Goal: Information Seeking & Learning: Understand process/instructions

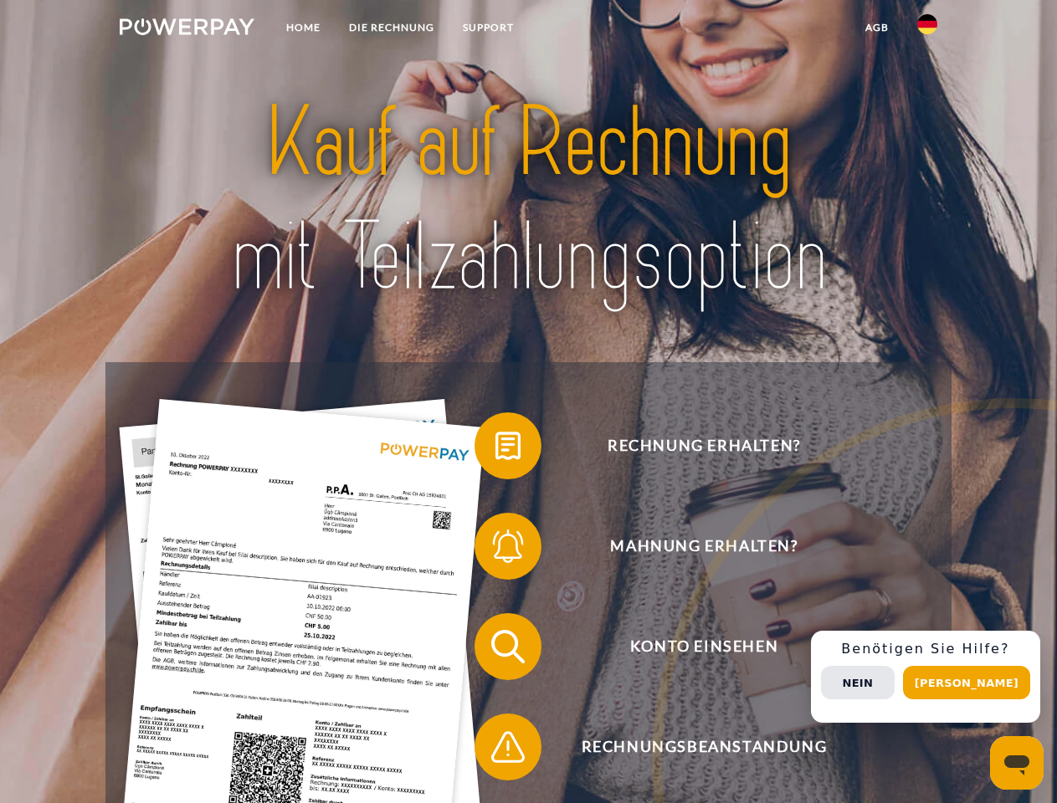
click at [187, 29] on img at bounding box center [187, 26] width 135 height 17
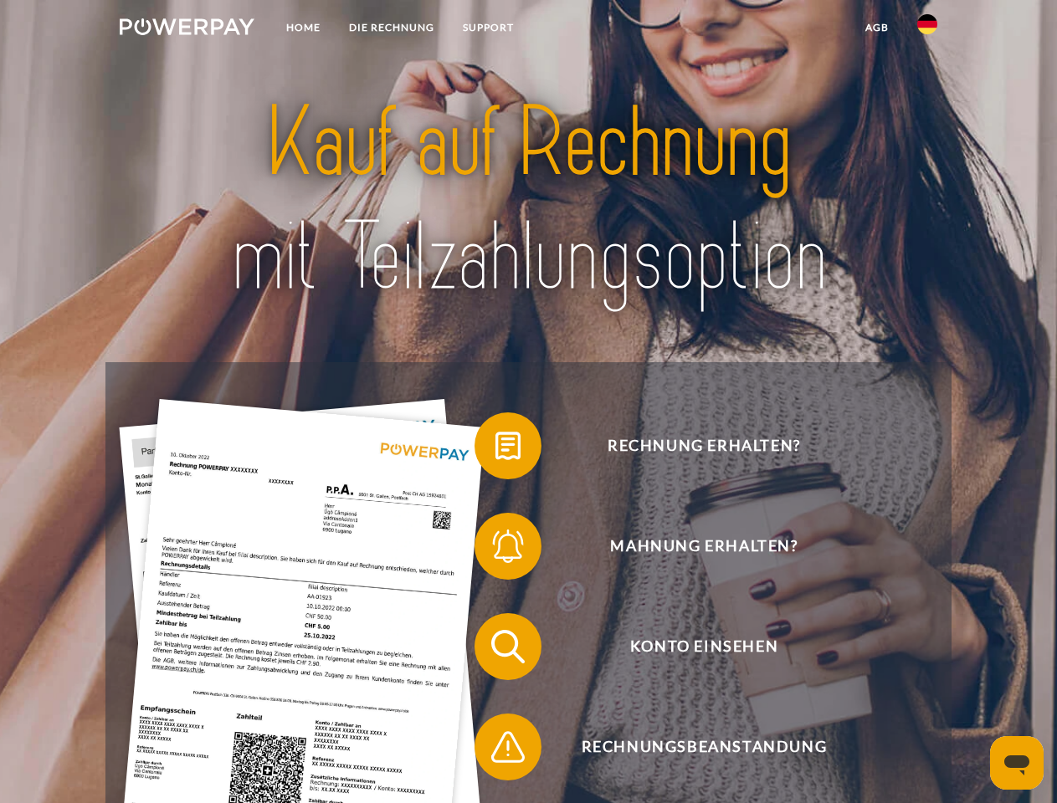
click at [927, 29] on img at bounding box center [927, 24] width 20 height 20
click at [876, 28] on link "agb" at bounding box center [877, 28] width 52 height 30
click at [495, 449] on span at bounding box center [483, 446] width 84 height 84
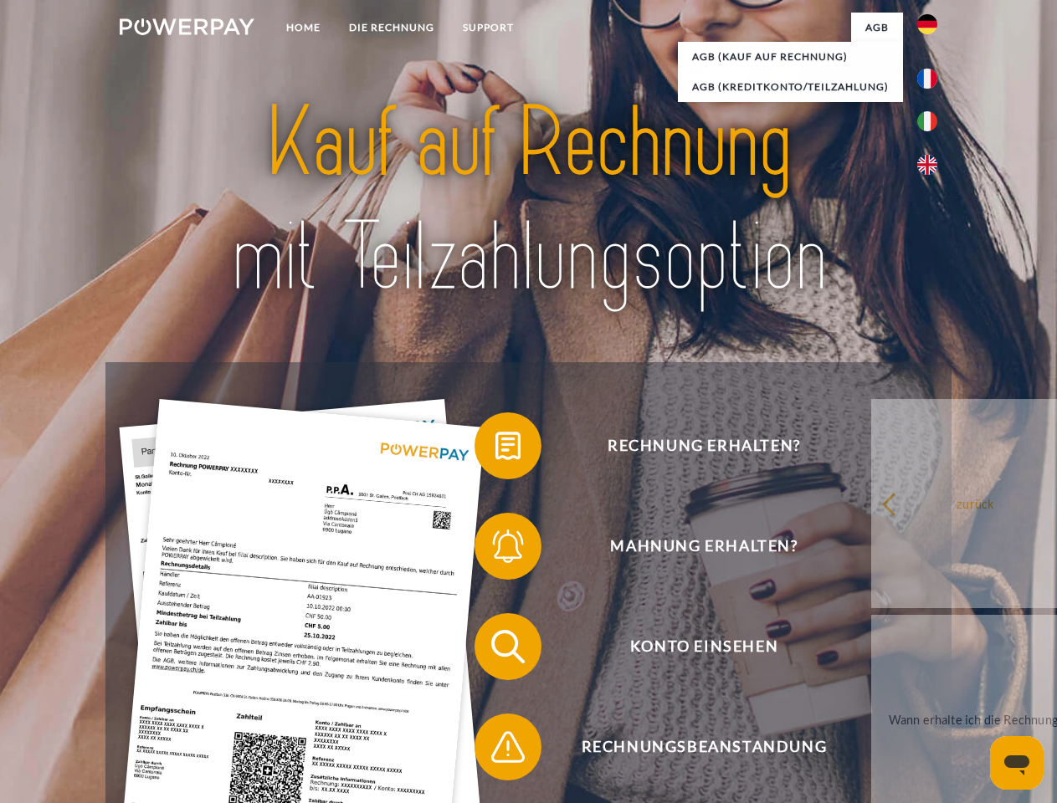
click at [495, 550] on span at bounding box center [483, 546] width 84 height 84
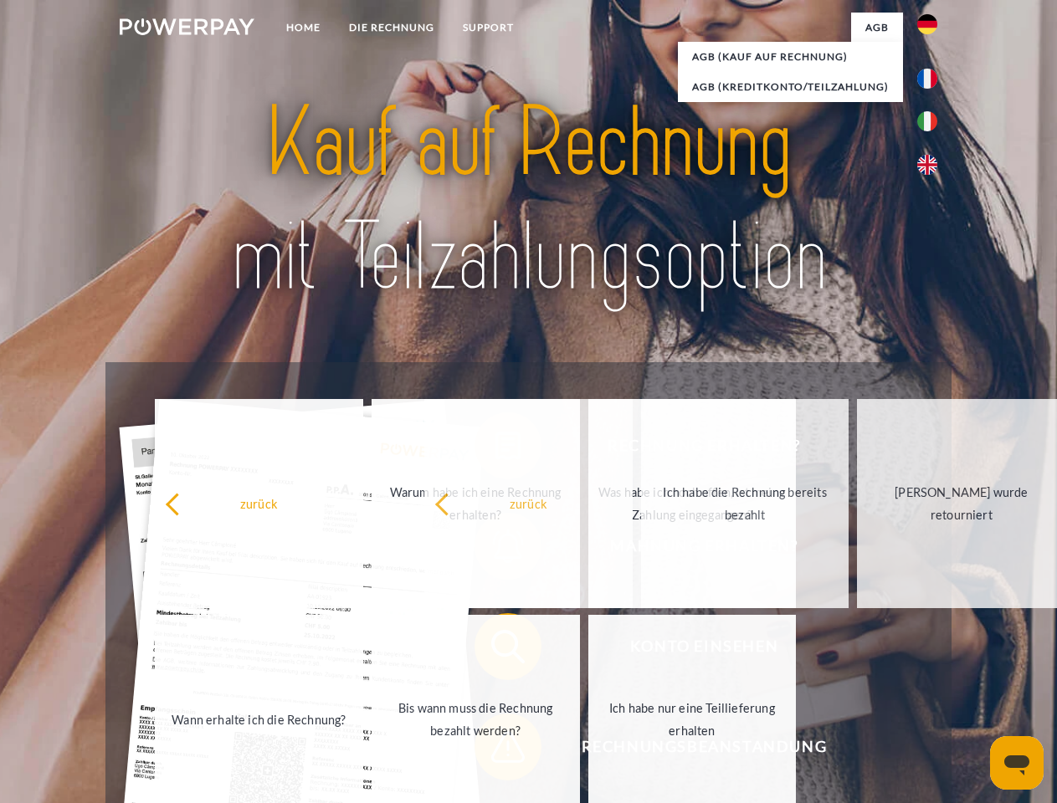
click at [495, 750] on span at bounding box center [483, 747] width 84 height 84
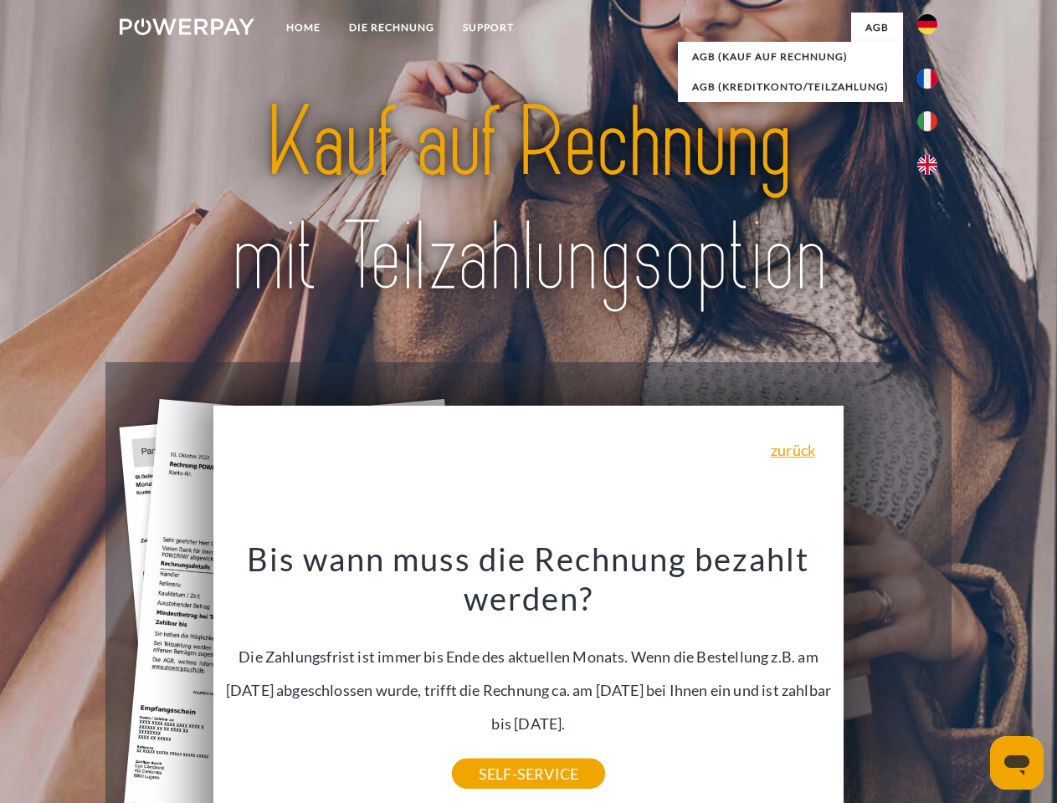
click at [931, 677] on div "Rechnung erhalten? Mahnung erhalten? Konto einsehen" at bounding box center [527, 696] width 845 height 669
click at [890, 680] on span "Konto einsehen" at bounding box center [704, 646] width 410 height 67
click at [972, 683] on header "Home DIE RECHNUNG SUPPORT" at bounding box center [528, 577] width 1057 height 1155
